Goal: Contribute content

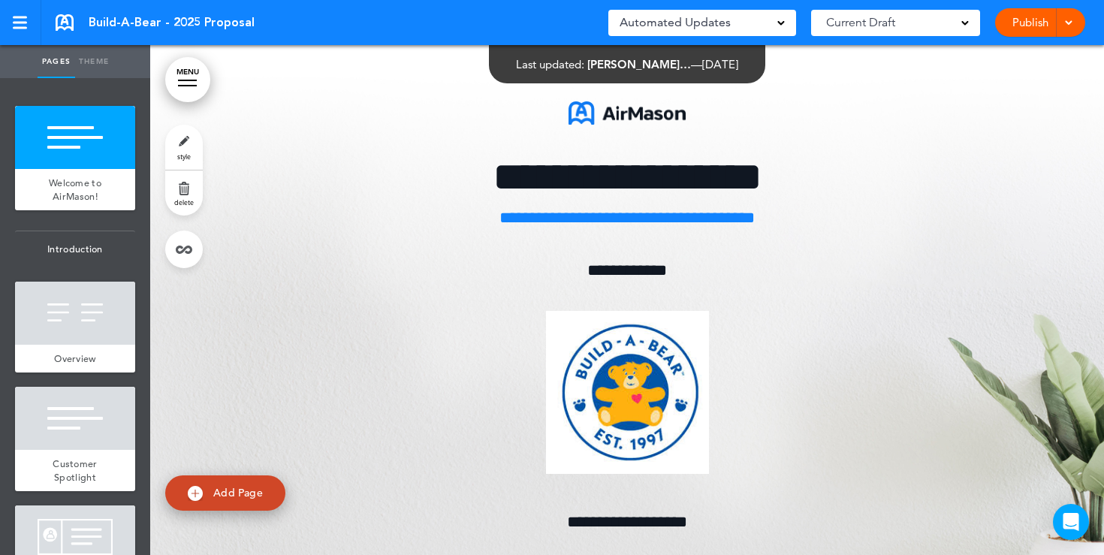
click at [653, 514] on span "**********" at bounding box center [627, 522] width 120 height 17
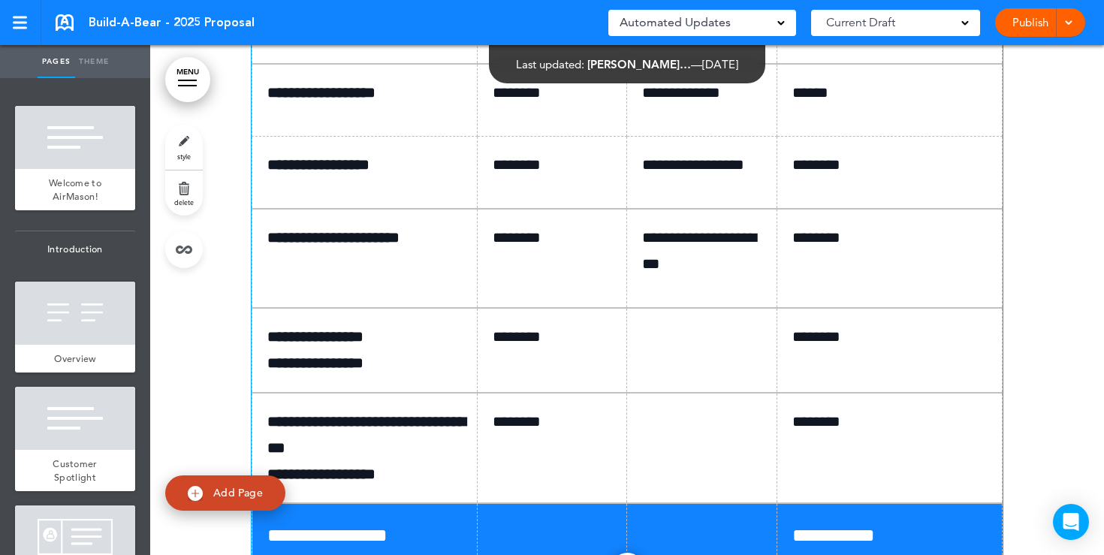
scroll to position [9158, 0]
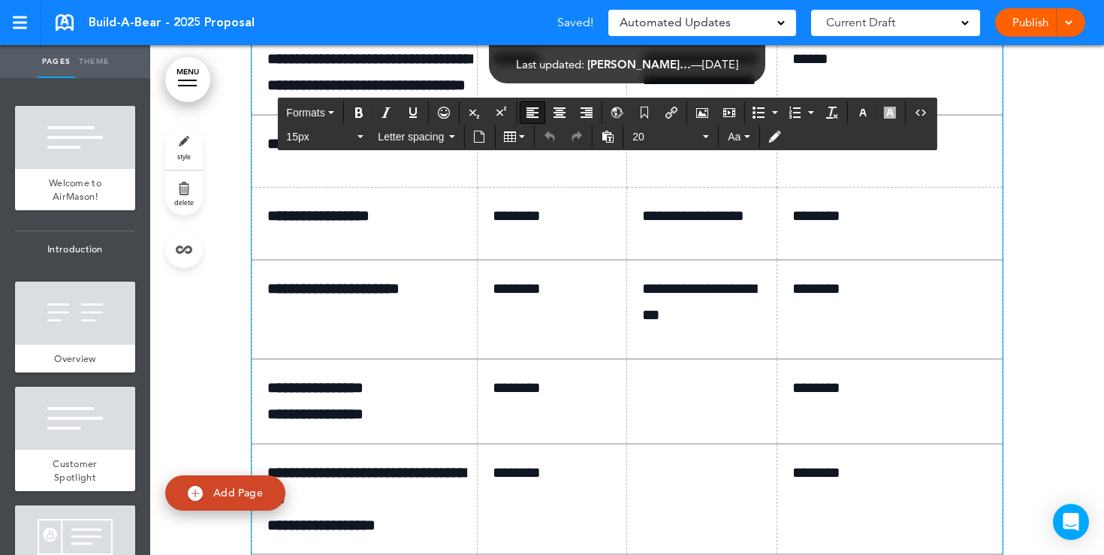
drag, startPoint x: 842, startPoint y: 191, endPoint x: 802, endPoint y: 188, distance: 39.9
drag, startPoint x: 848, startPoint y: 280, endPoint x: 794, endPoint y: 279, distance: 53.3
drag, startPoint x: 559, startPoint y: 275, endPoint x: 497, endPoint y: 276, distance: 62.3
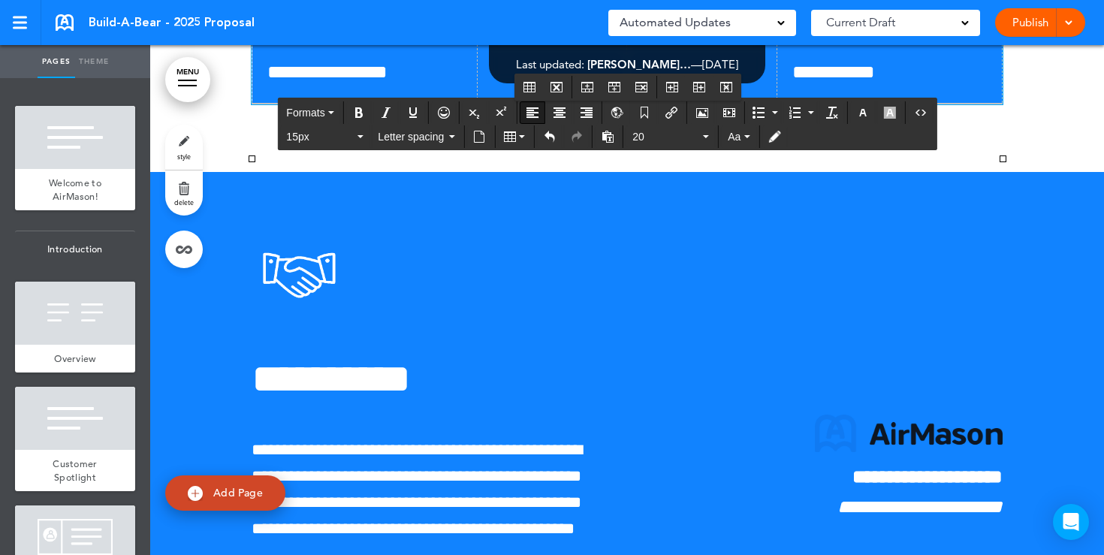
scroll to position [9676, 0]
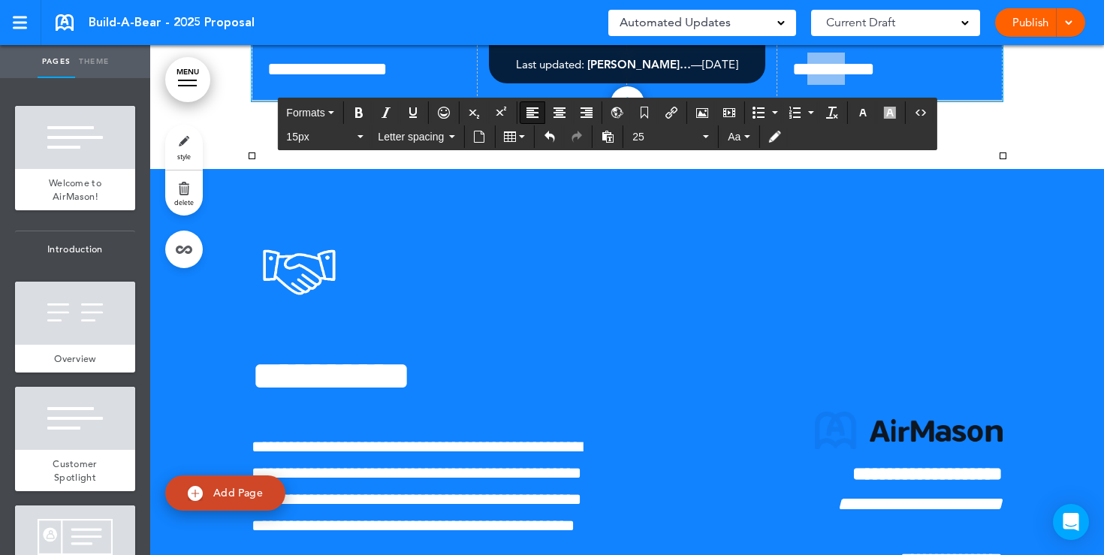
drag, startPoint x: 859, startPoint y: 398, endPoint x: 812, endPoint y: 396, distance: 47.3
click at [811, 78] on span "**********" at bounding box center [833, 68] width 83 height 19
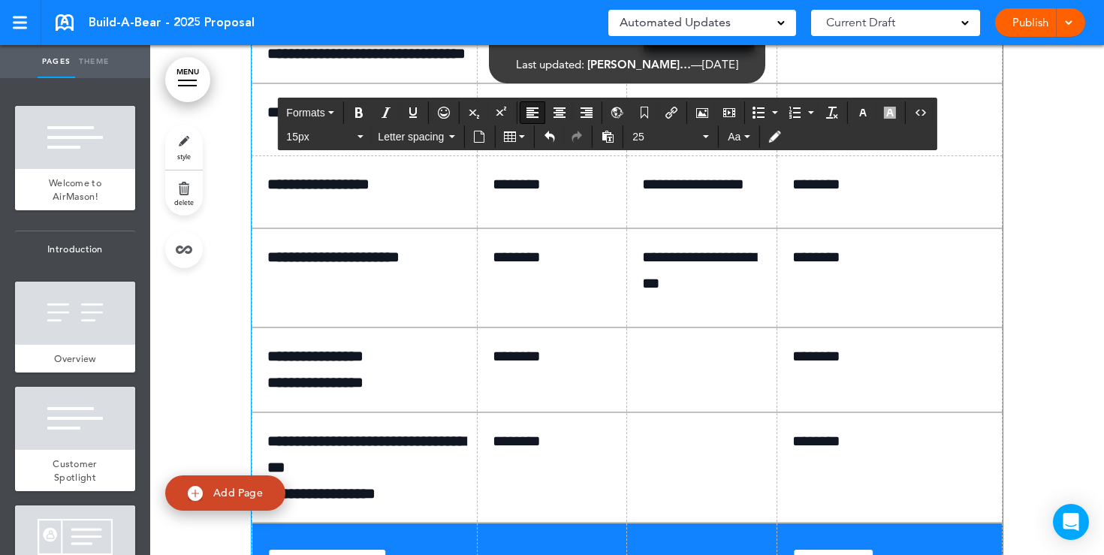
scroll to position [9155, 0]
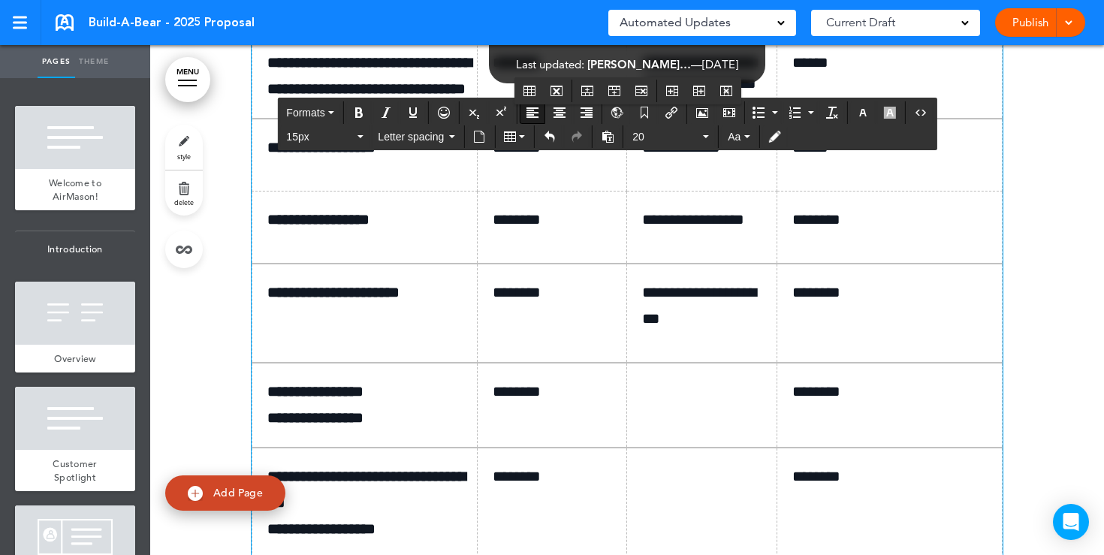
drag, startPoint x: 716, startPoint y: 222, endPoint x: 644, endPoint y: 196, distance: 76.7
drag, startPoint x: 698, startPoint y: 194, endPoint x: 642, endPoint y: 194, distance: 55.6
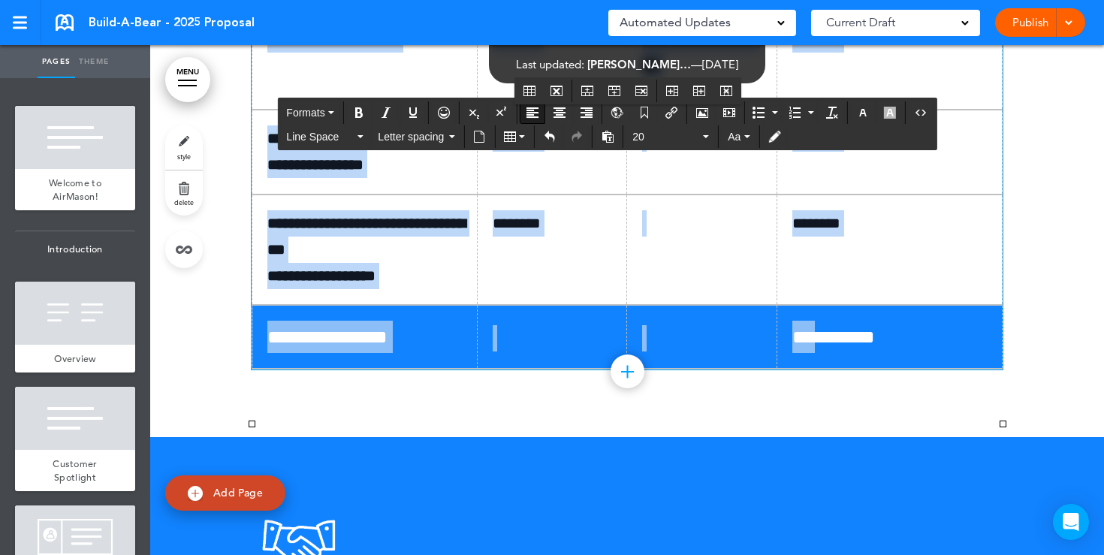
scroll to position [9606, 0]
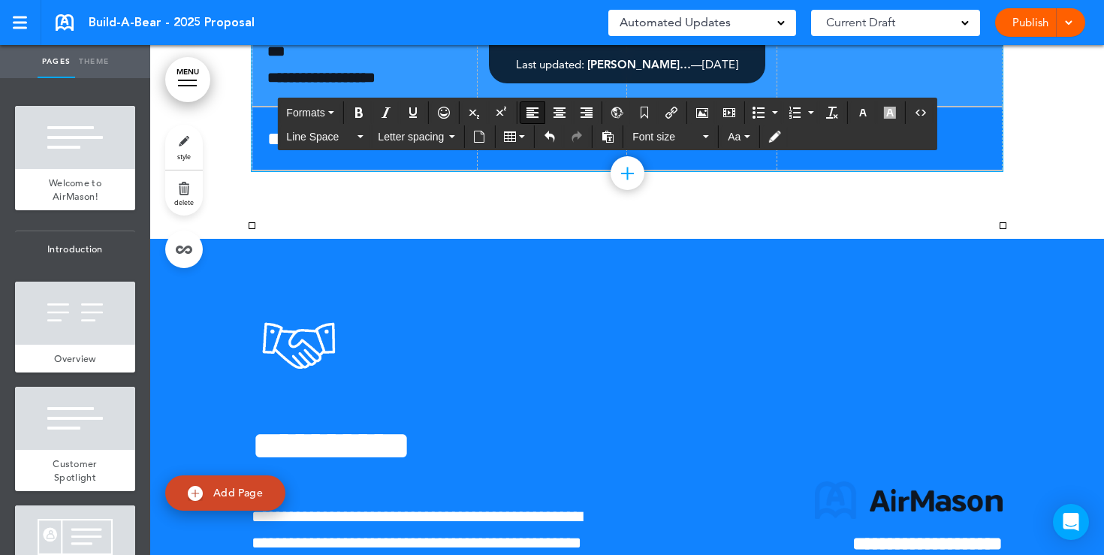
drag, startPoint x: 276, startPoint y: 191, endPoint x: 864, endPoint y: 390, distance: 621.4
click at [704, 138] on button "Font size" at bounding box center [670, 136] width 89 height 21
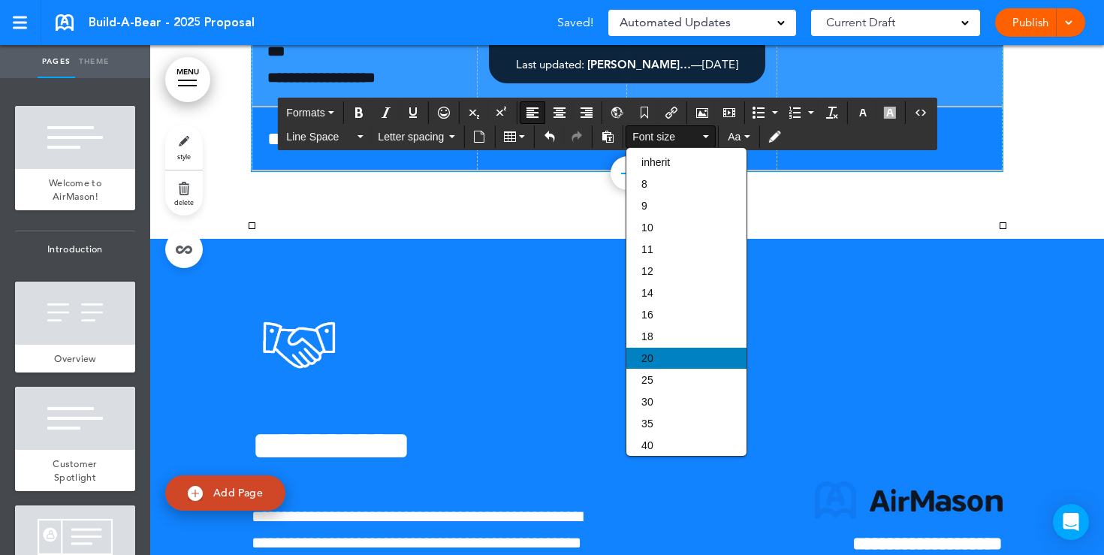
click at [653, 360] on div "20" at bounding box center [686, 358] width 120 height 21
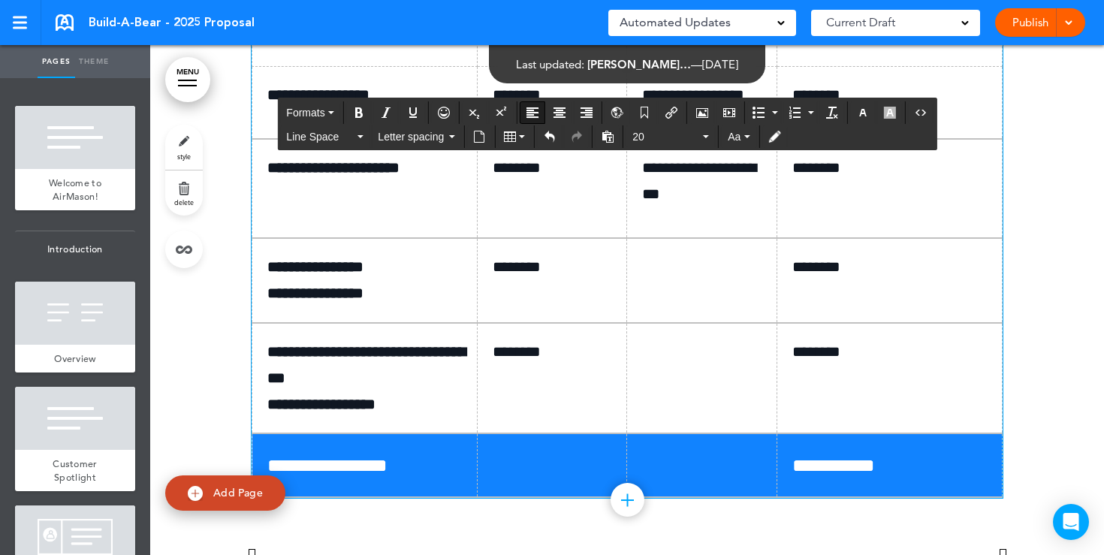
scroll to position [9282, 0]
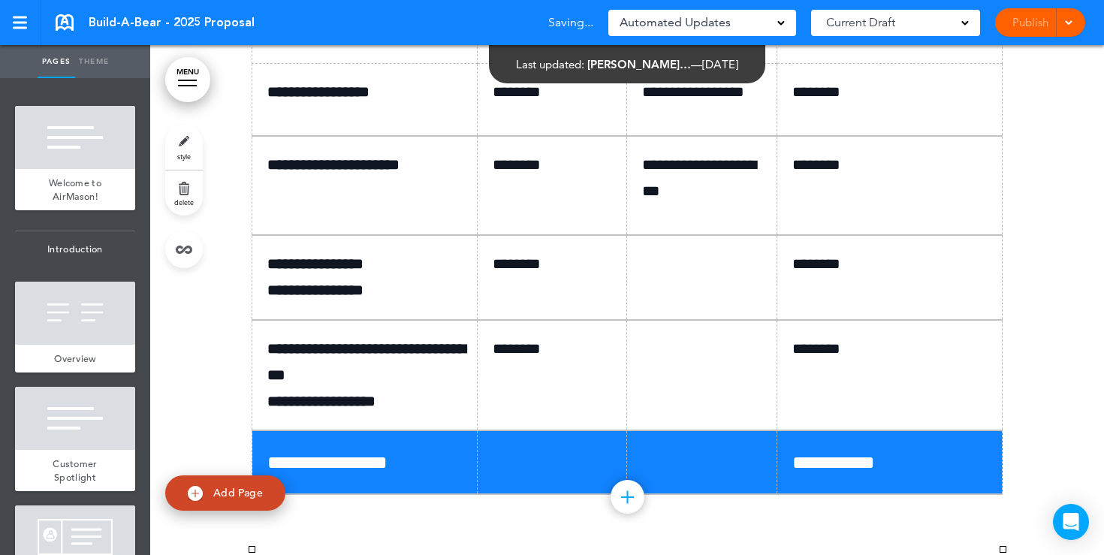
click at [1023, 22] on div "Publish Publish Preview Draft" at bounding box center [1040, 22] width 90 height 29
click at [1018, 22] on link "Publish" at bounding box center [1029, 22] width 47 height 29
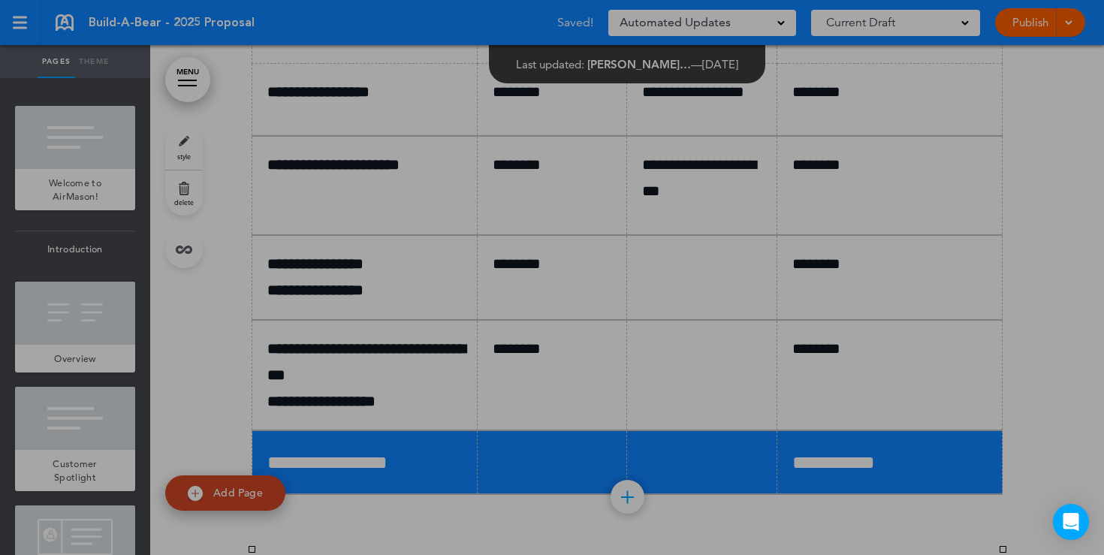
scroll to position [0, 0]
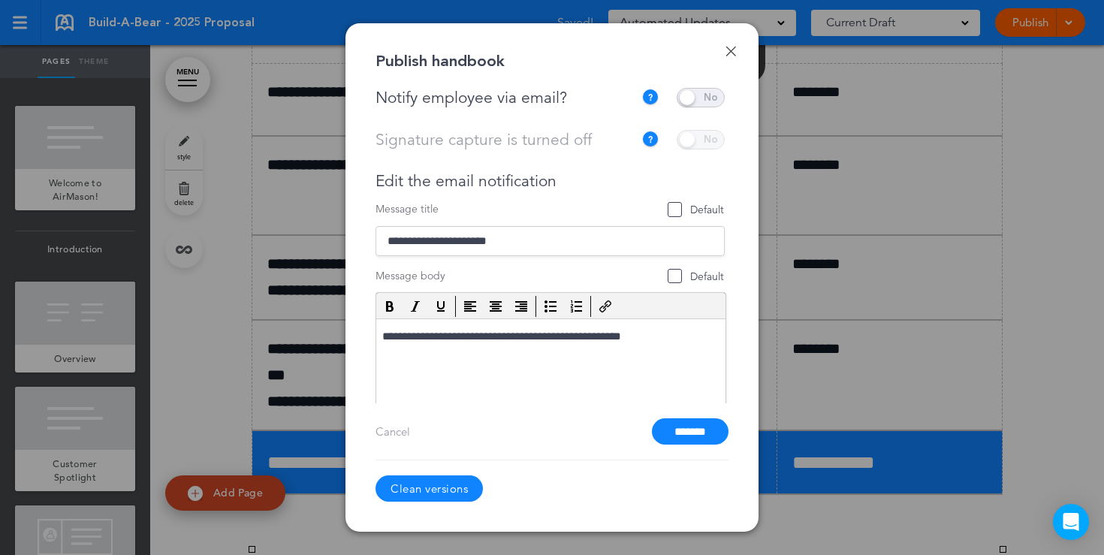
click at [696, 101] on span at bounding box center [700, 98] width 48 height 20
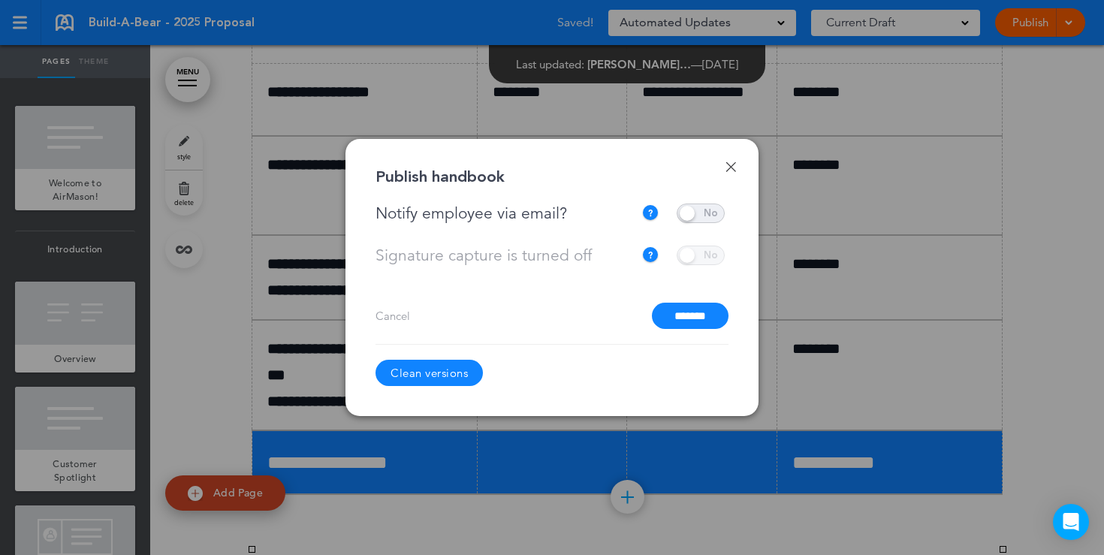
click at [704, 321] on input "*******" at bounding box center [690, 316] width 77 height 26
